Goal: Task Accomplishment & Management: Manage account settings

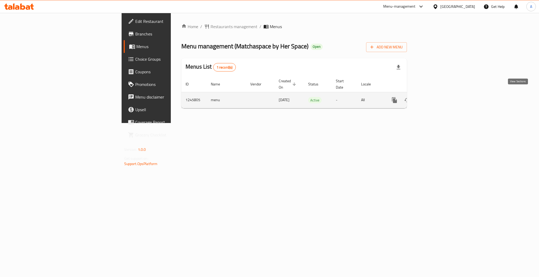
click at [435, 97] on icon "enhanced table" at bounding box center [432, 100] width 6 height 6
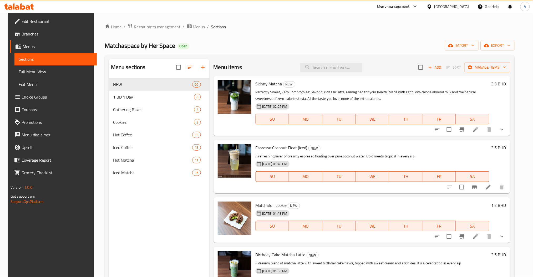
click at [352, 59] on div "Menu sections NEW 20 1 BD 1 Day 6 Gathering Boxes 3 Cookies 3 Hot Coffee 13 Ice…" at bounding box center [310, 198] width 410 height 286
click at [340, 66] on input "search" at bounding box center [331, 67] width 62 height 9
type input "m"
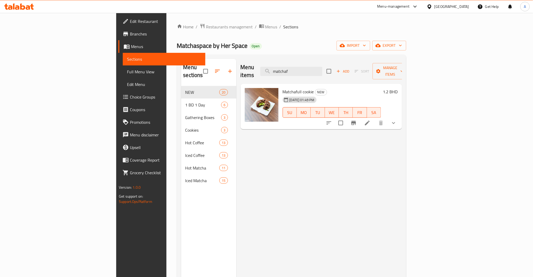
type input "matchaf"
click at [130, 98] on span "Choice Groups" at bounding box center [165, 97] width 71 height 6
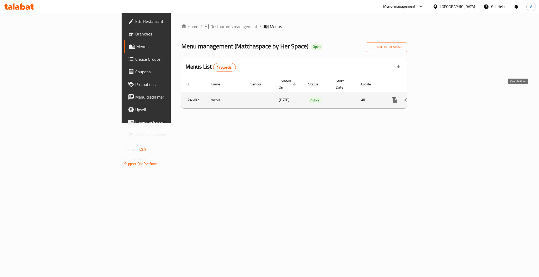
click at [435, 97] on icon "enhanced table" at bounding box center [432, 100] width 6 height 6
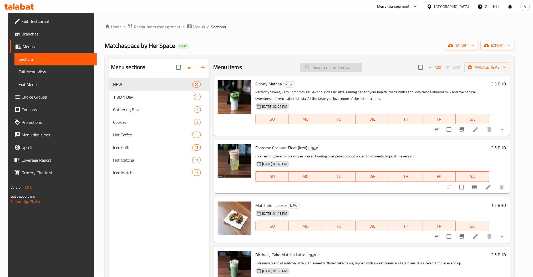
click at [342, 69] on input "search" at bounding box center [331, 67] width 62 height 9
click at [43, 97] on span "Choice Groups" at bounding box center [57, 97] width 71 height 6
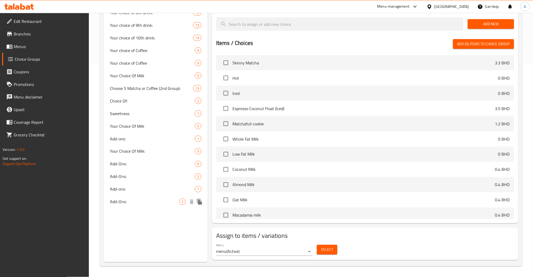
click at [133, 186] on div "Add-ons: 1" at bounding box center [156, 189] width 104 height 13
type input "Add-ons:"
type input "الإضافات:"
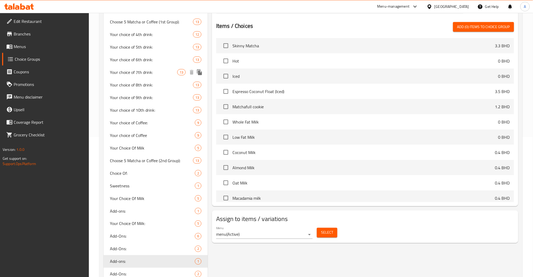
scroll to position [160, 0]
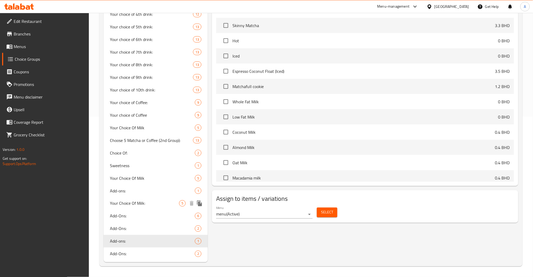
click at [135, 202] on span "Your Choice Of Milk:" at bounding box center [144, 204] width 69 height 6
type input "Your Choice Of Milk:"
type input "إختيارك من الحليب:"
type input "1"
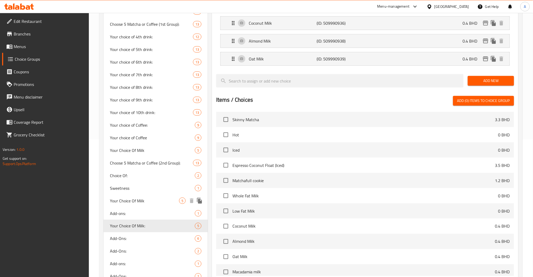
scroll to position [195, 0]
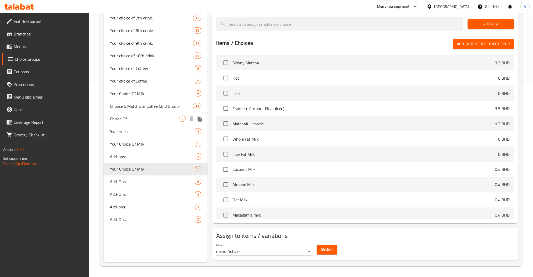
click at [126, 123] on div "Choice Of: 2" at bounding box center [156, 119] width 104 height 13
type input "Choice Of:"
type input "اختيارك من:"
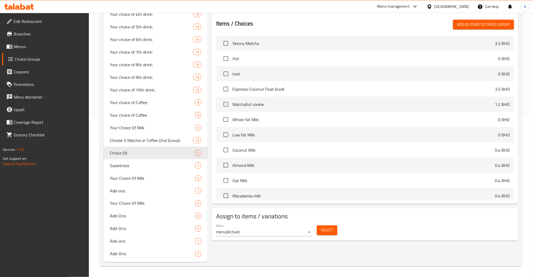
scroll to position [160, 0]
click at [328, 230] on span "Select" at bounding box center [327, 230] width 12 height 7
click at [329, 227] on span "Select" at bounding box center [327, 230] width 12 height 7
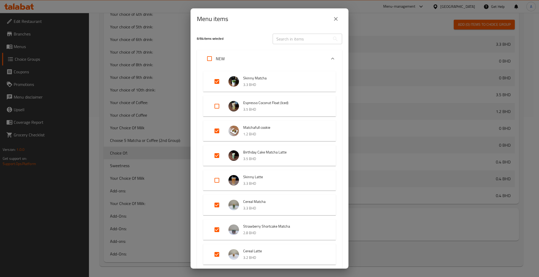
click at [292, 41] on input "text" at bounding box center [301, 39] width 57 height 11
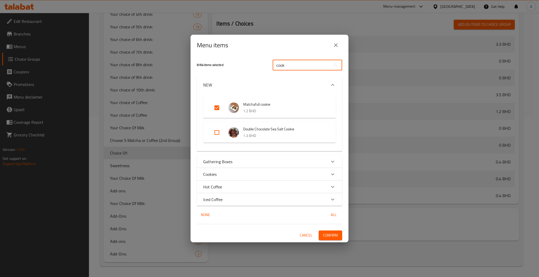
type input "cook"
click at [219, 107] on input "Expand" at bounding box center [217, 108] width 13 height 13
checkbox input "false"
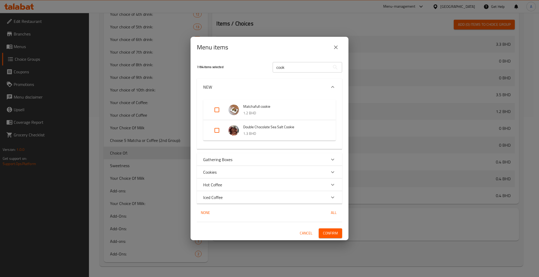
click at [334, 236] on span "Confirm" at bounding box center [330, 233] width 15 height 7
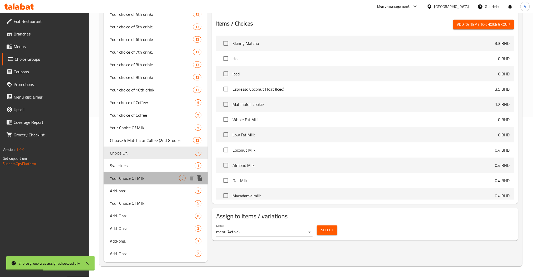
click at [142, 175] on span "Your Choice Of Milk" at bounding box center [144, 178] width 69 height 6
type input "Your Choice Of Milk"
type input "إختيارك من الحليب:"
type input "0"
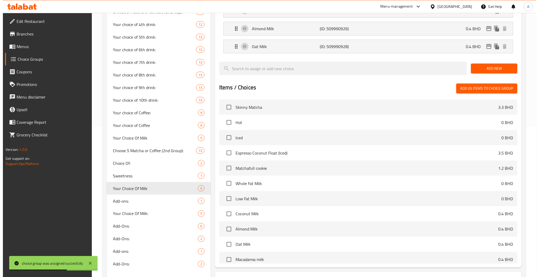
scroll to position [195, 0]
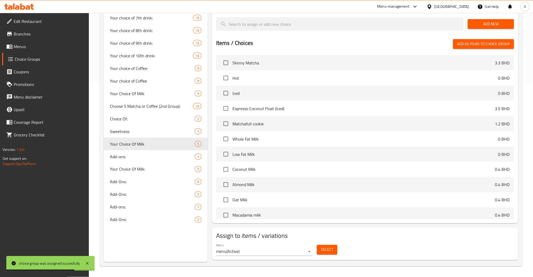
click at [324, 247] on span "Select" at bounding box center [327, 250] width 12 height 7
click at [338, 249] on div "Select" at bounding box center [327, 250] width 25 height 14
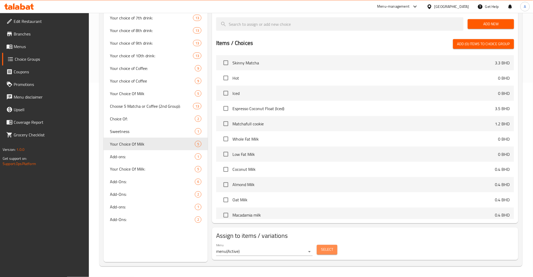
click at [333, 250] on button "Select" at bounding box center [327, 250] width 21 height 10
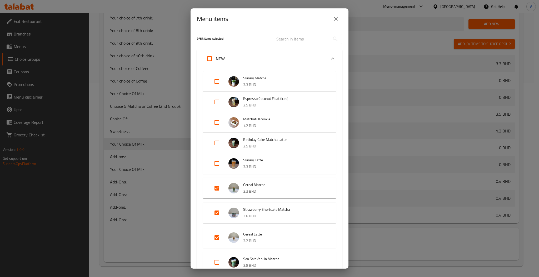
click at [283, 34] on input "text" at bounding box center [301, 39] width 57 height 11
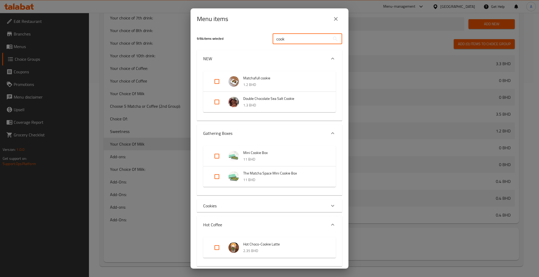
type input "cook"
click at [334, 19] on icon "close" at bounding box center [336, 19] width 6 height 6
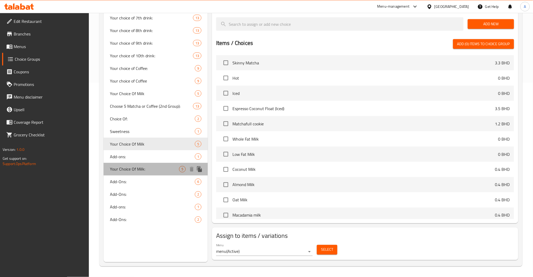
click at [152, 164] on div "Your Choice Of Milk: 5" at bounding box center [156, 169] width 104 height 13
type input "Your Choice Of Milk:"
type input "1"
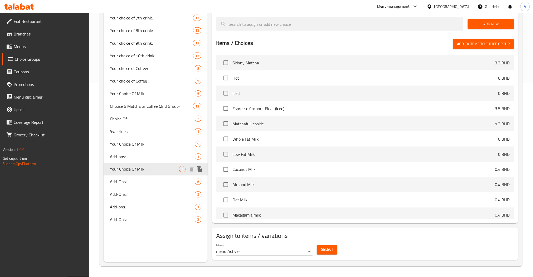
click at [156, 168] on span "Your Choice Of Milk:" at bounding box center [144, 169] width 69 height 6
click at [320, 253] on button "Select" at bounding box center [327, 250] width 21 height 10
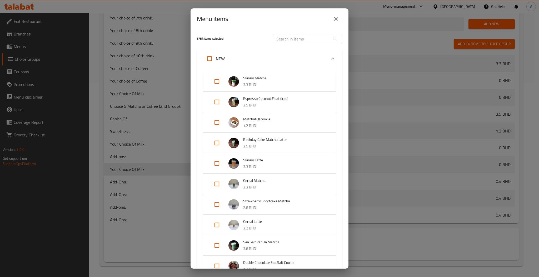
click at [294, 37] on input "text" at bounding box center [301, 39] width 57 height 11
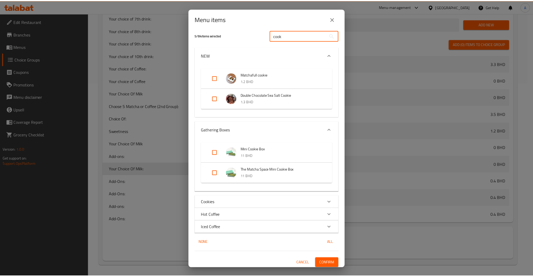
scroll to position [5, 0]
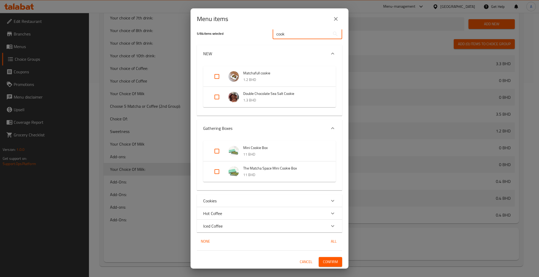
type input "cook"
click at [336, 20] on icon "close" at bounding box center [336, 19] width 6 height 6
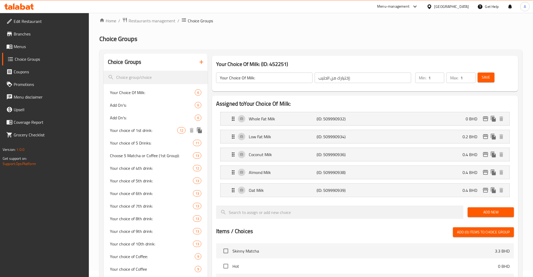
scroll to position [0, 0]
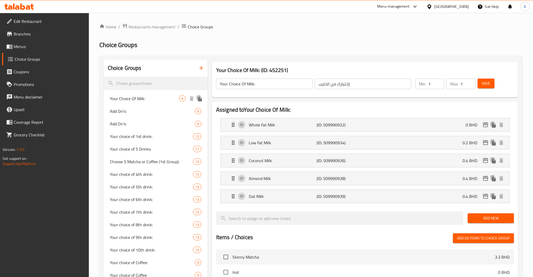
click at [152, 102] on div "Your Choice Of Milk: 6" at bounding box center [156, 98] width 104 height 13
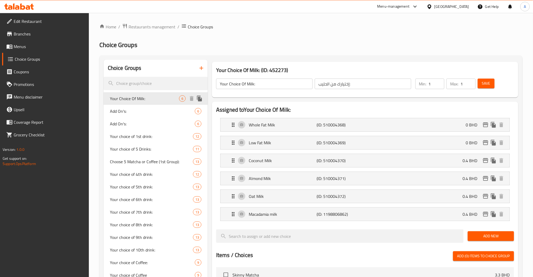
type input "0"
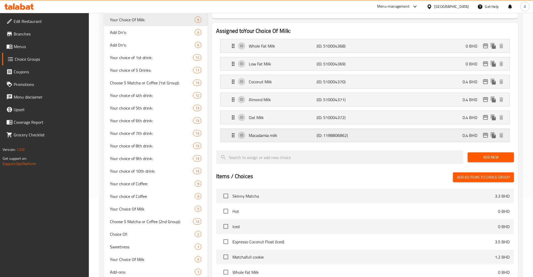
scroll to position [213, 0]
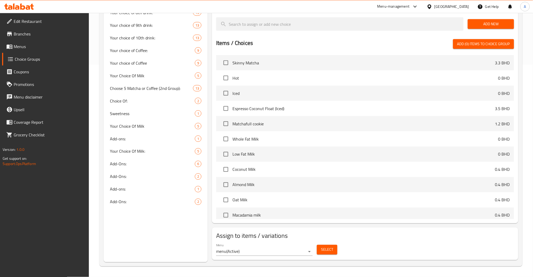
click at [330, 248] on span "Select" at bounding box center [327, 250] width 12 height 7
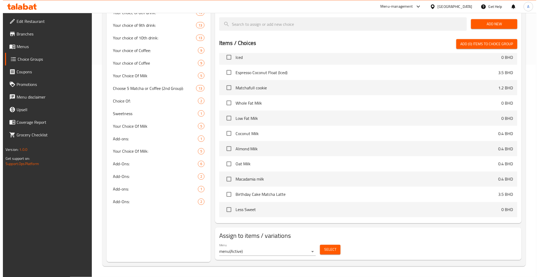
scroll to position [70, 0]
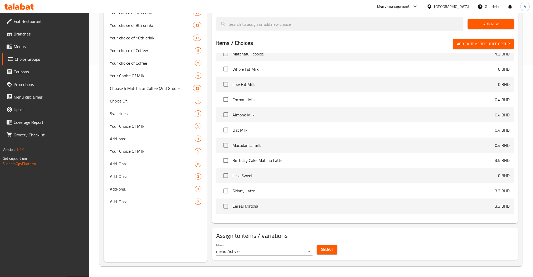
click at [323, 254] on button "Select" at bounding box center [327, 250] width 21 height 10
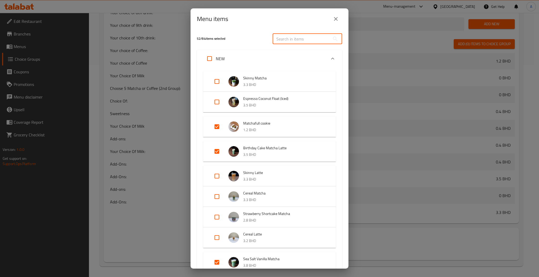
click at [285, 39] on input "text" at bounding box center [301, 39] width 57 height 11
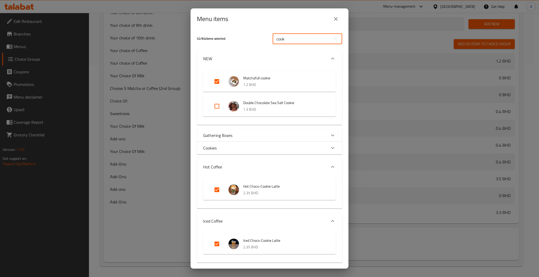
type input "cook"
click at [260, 84] on p "1.2 BHD" at bounding box center [284, 85] width 82 height 7
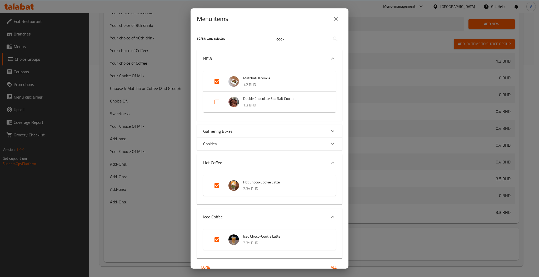
scroll to position [26, 0]
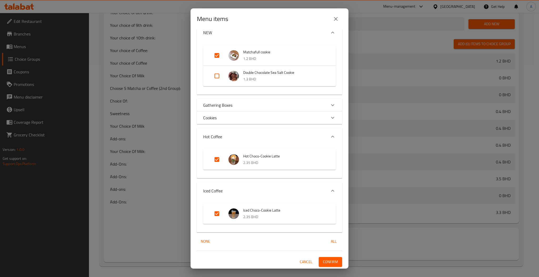
click at [217, 54] on input "Expand" at bounding box center [217, 55] width 13 height 13
checkbox input "false"
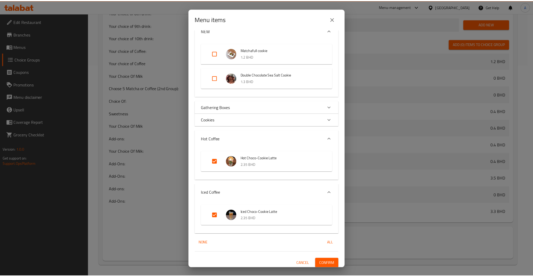
scroll to position [30, 0]
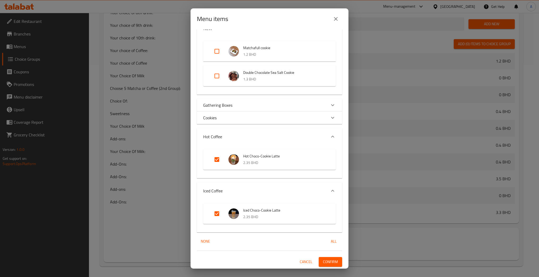
click at [331, 260] on span "Confirm" at bounding box center [330, 262] width 15 height 7
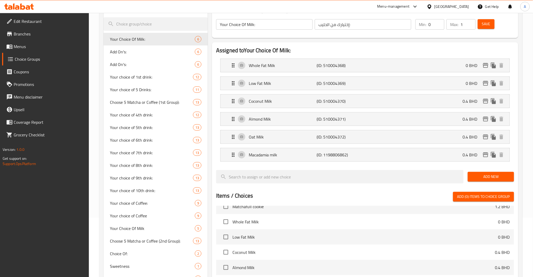
scroll to position [0, 0]
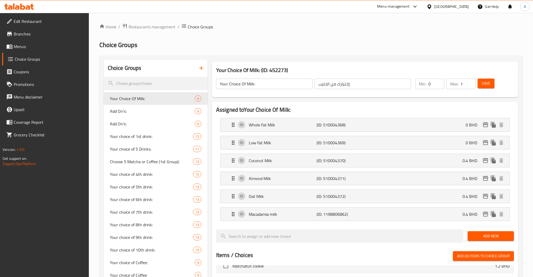
click at [28, 7] on icon at bounding box center [28, 7] width 4 height 4
